Goal: Information Seeking & Learning: Learn about a topic

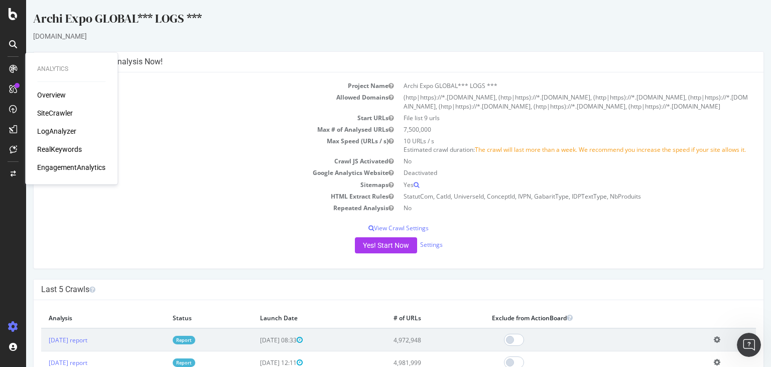
scroll to position [12, 0]
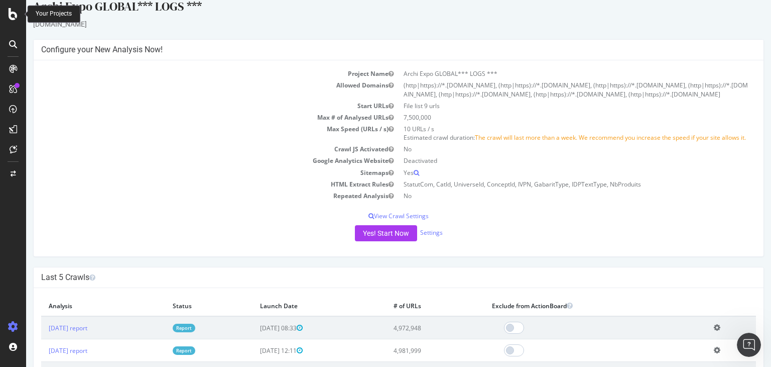
click at [13, 18] on icon at bounding box center [13, 14] width 9 height 12
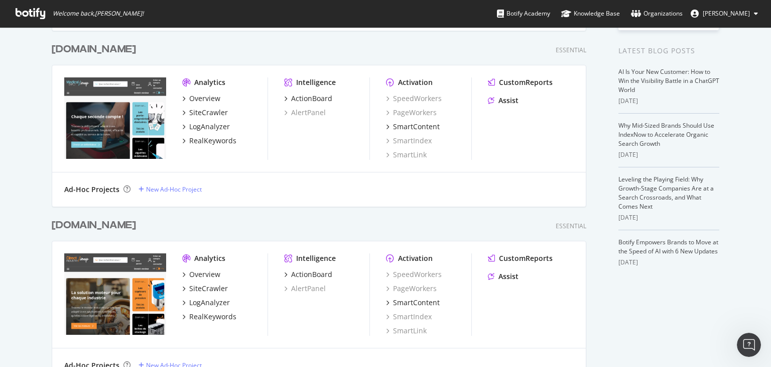
scroll to position [327, 0]
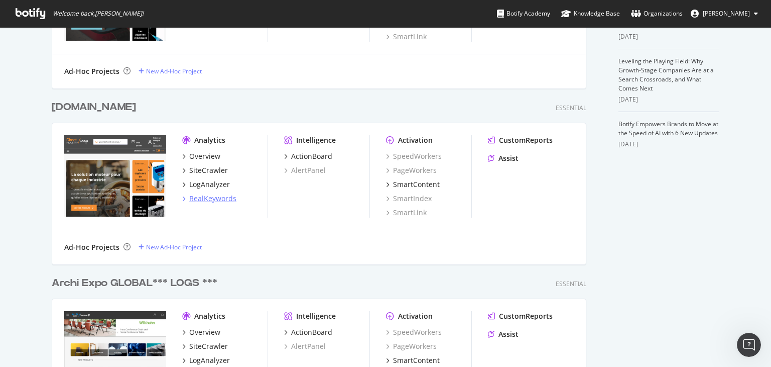
click at [219, 201] on div "RealKeywords" at bounding box center [212, 198] width 47 height 10
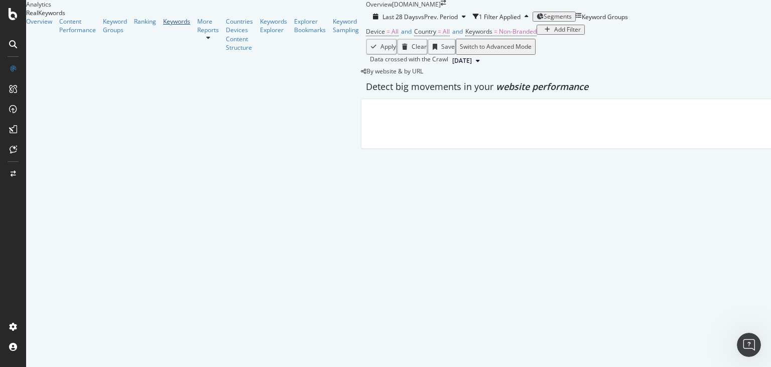
click at [163, 26] on div "Keywords" at bounding box center [176, 21] width 27 height 9
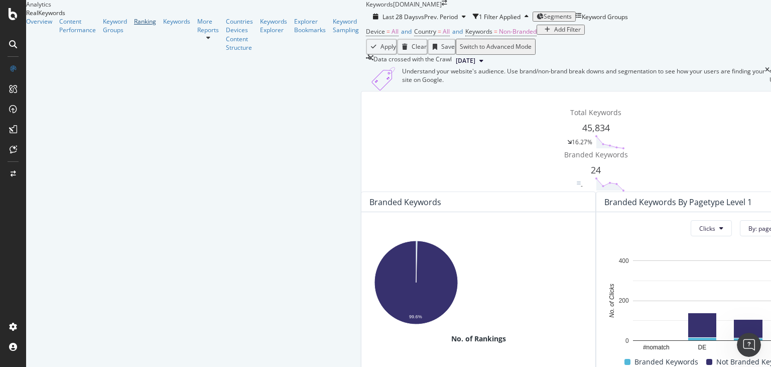
click at [134, 26] on div "Ranking" at bounding box center [145, 21] width 22 height 9
